Goal: Task Accomplishment & Management: Use online tool/utility

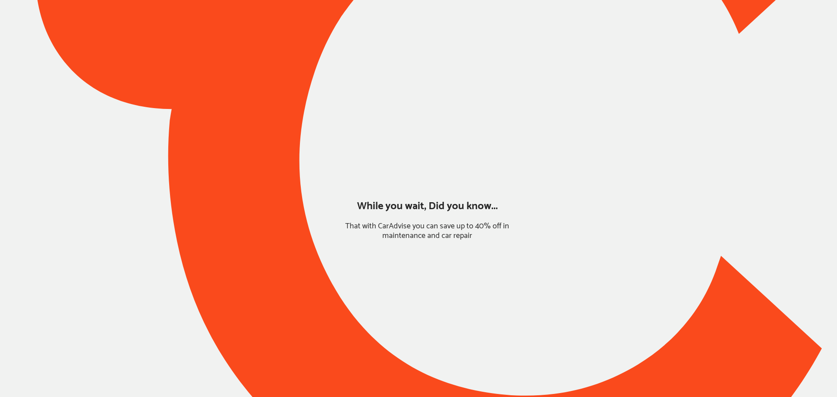
type input "*****"
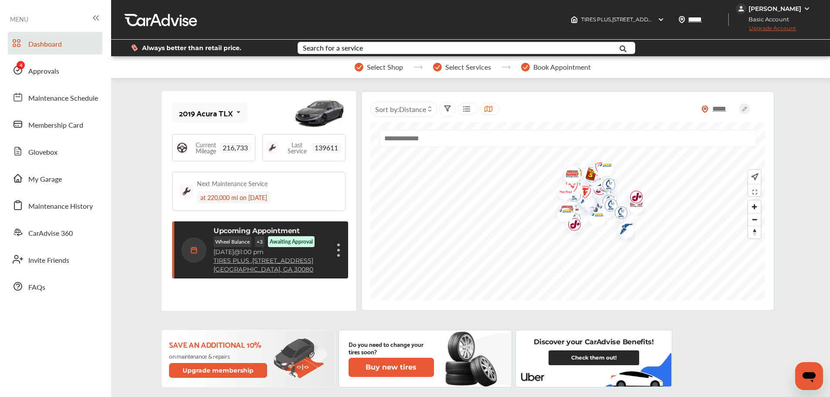
click at [73, 72] on link "Approvals" at bounding box center [55, 70] width 95 height 23
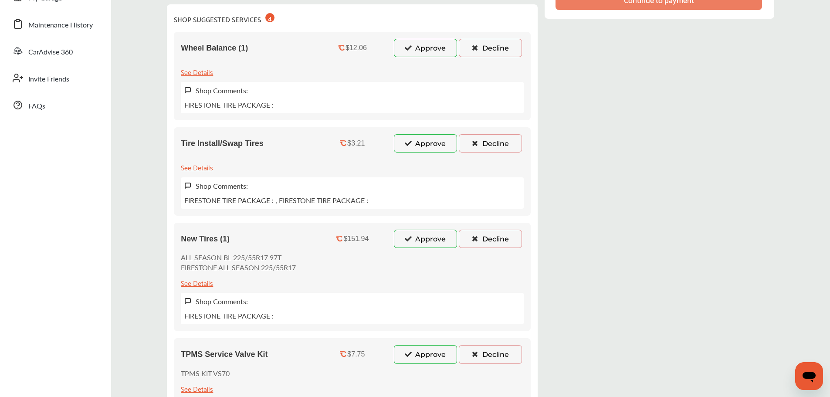
scroll to position [262, 0]
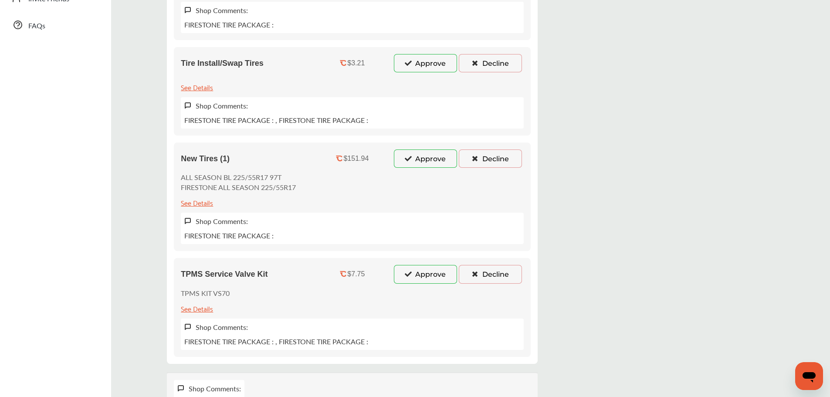
drag, startPoint x: 420, startPoint y: 272, endPoint x: 421, endPoint y: 243, distance: 29.2
click at [420, 272] on button "Approve" at bounding box center [425, 274] width 63 height 18
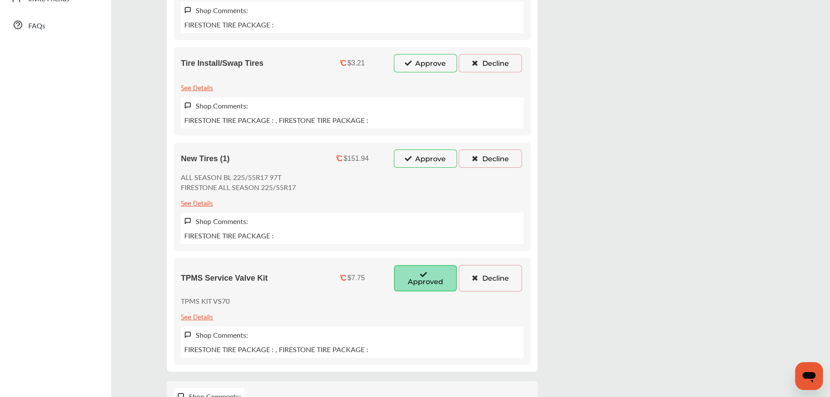
click at [425, 159] on button "Approve" at bounding box center [425, 158] width 63 height 18
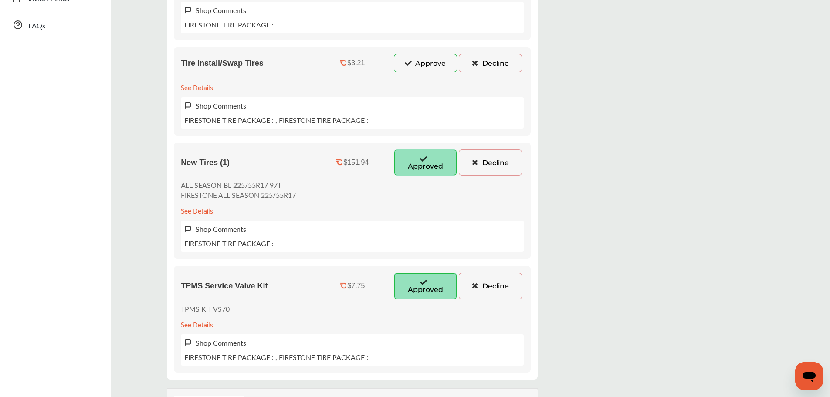
click at [429, 49] on div "SHOP SUGGESTED SERVICES 4 Wheel Balance (1) $12.06 Approve Decline See Details …" at bounding box center [352, 151] width 371 height 455
click at [421, 78] on div "Tire Install/Swap Tires $3.21 Approve Decline See Details Shop Comments: FIREST…" at bounding box center [352, 91] width 357 height 88
click at [421, 71] on button "Approve" at bounding box center [425, 63] width 63 height 18
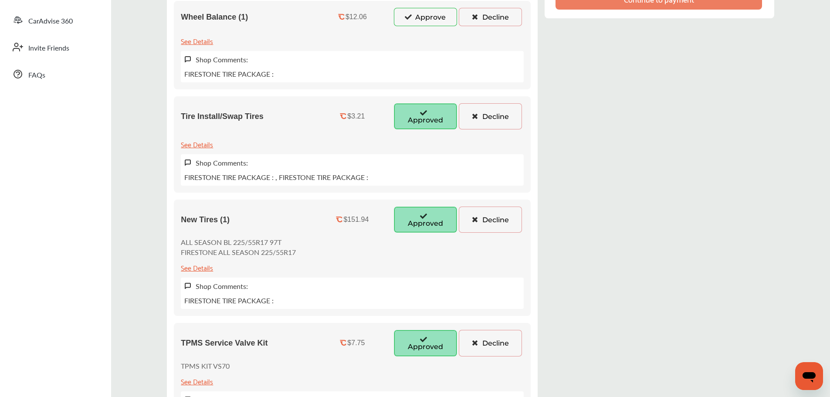
scroll to position [87, 0]
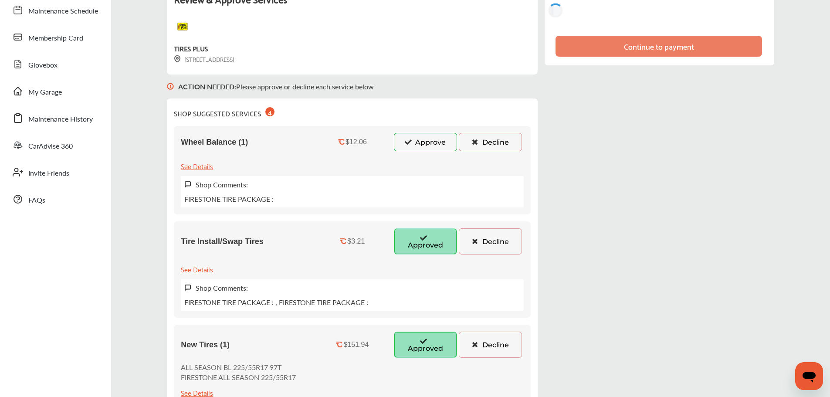
click at [432, 144] on button "Approve" at bounding box center [425, 142] width 63 height 18
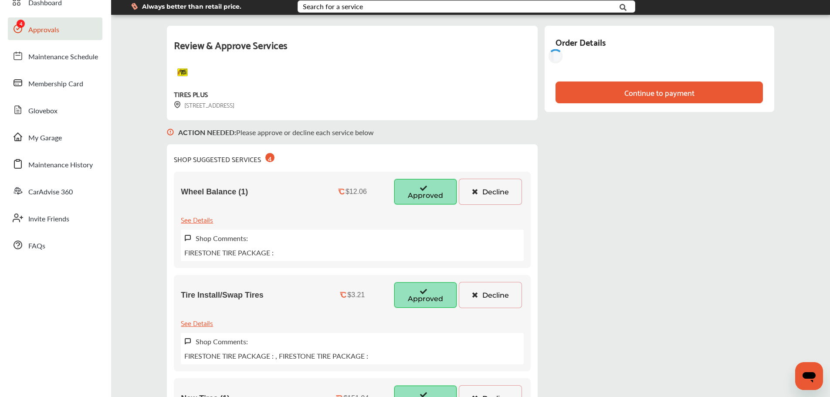
scroll to position [0, 0]
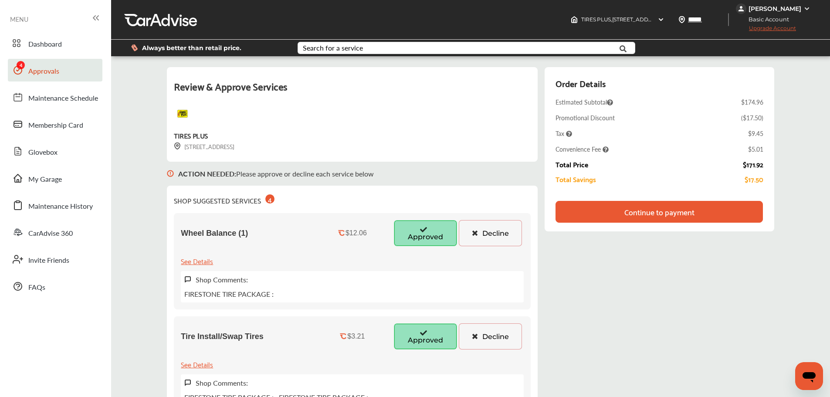
click at [666, 207] on div "Continue to payment" at bounding box center [660, 211] width 70 height 9
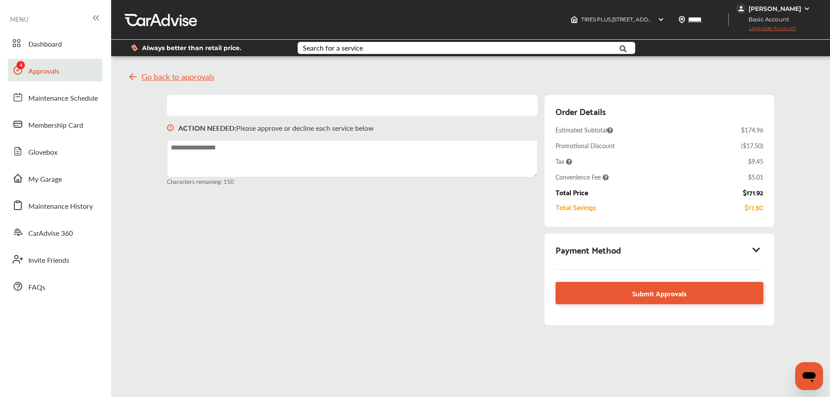
click at [736, 247] on div "Payment Method" at bounding box center [659, 249] width 207 height 15
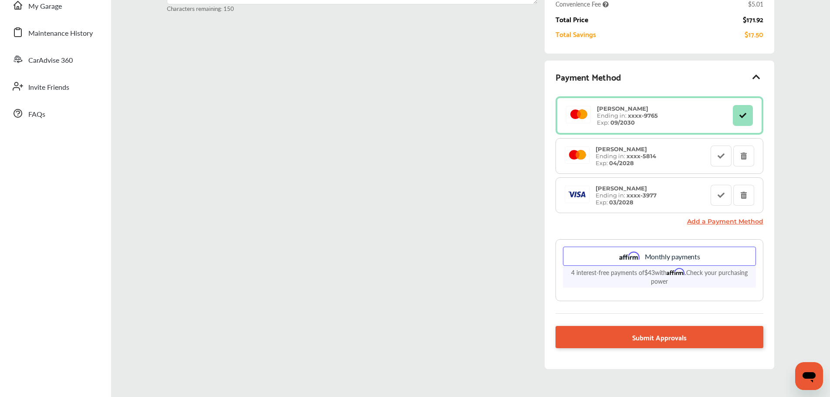
scroll to position [216, 0]
